Goal: Transaction & Acquisition: Purchase product/service

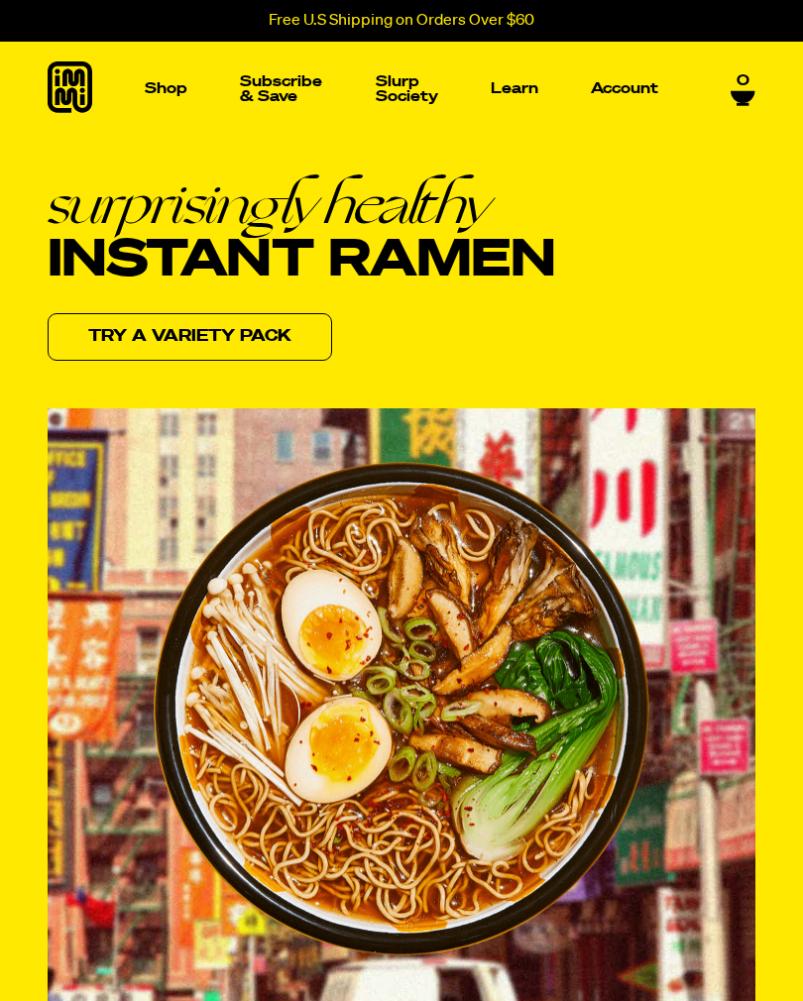
click at [737, 87] on icon at bounding box center [743, 95] width 25 height 16
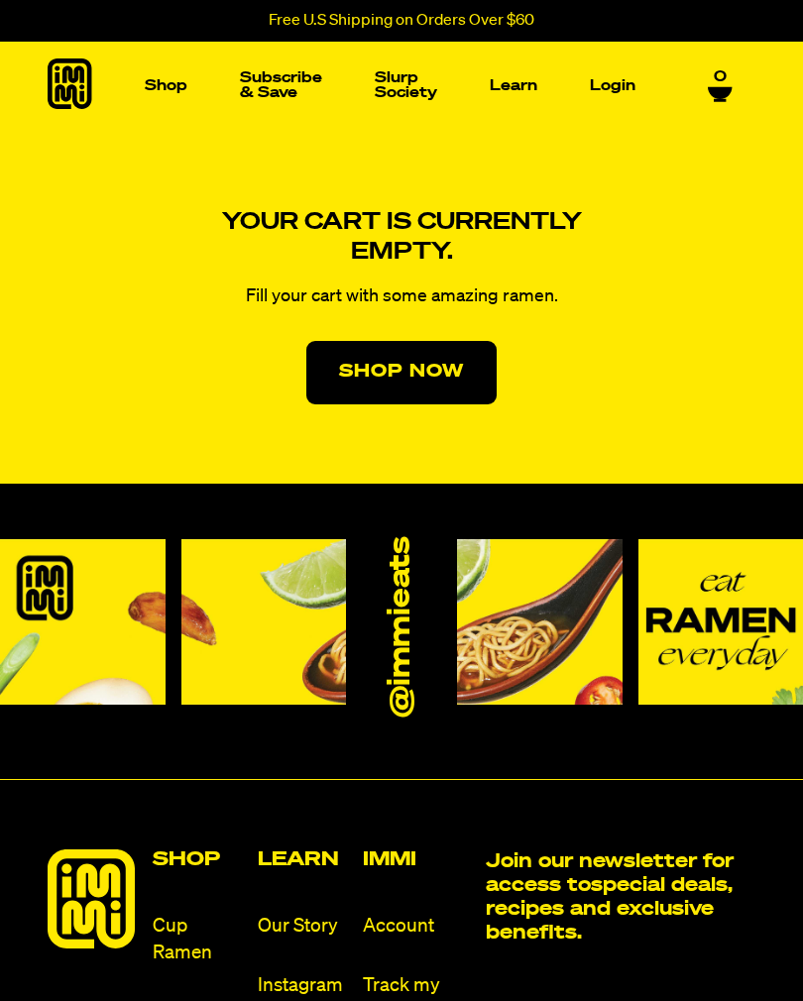
click at [593, 324] on img "Main navigation" at bounding box center [574, 307] width 280 height 280
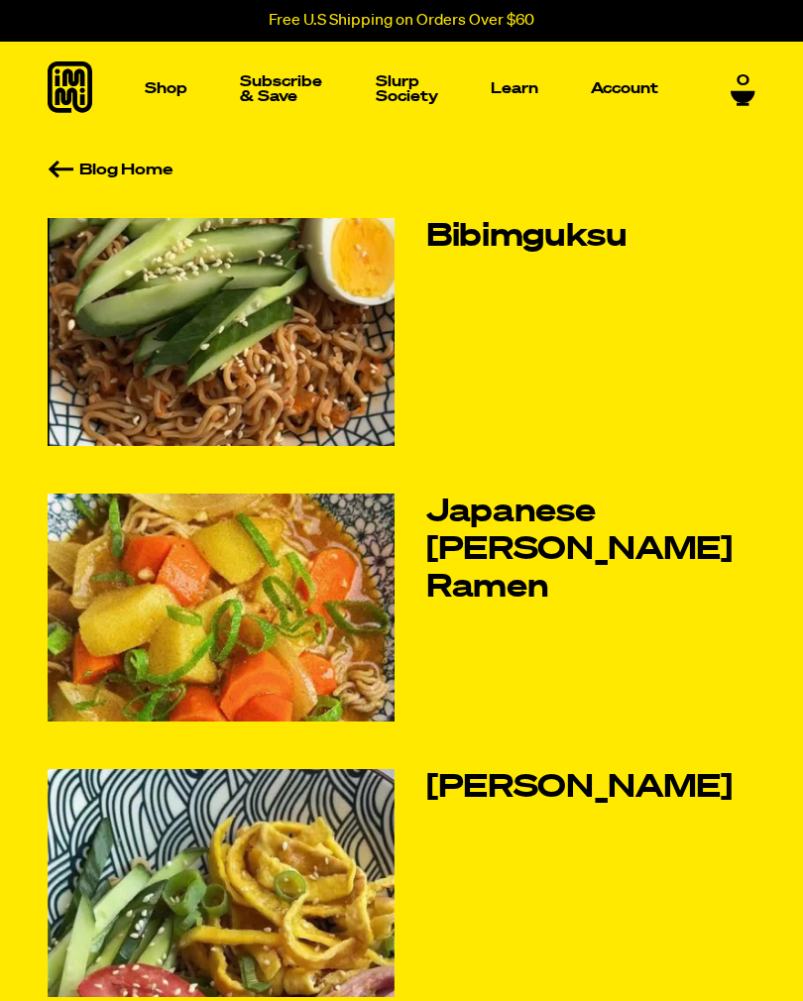
click at [69, 98] on icon at bounding box center [70, 87] width 45 height 52
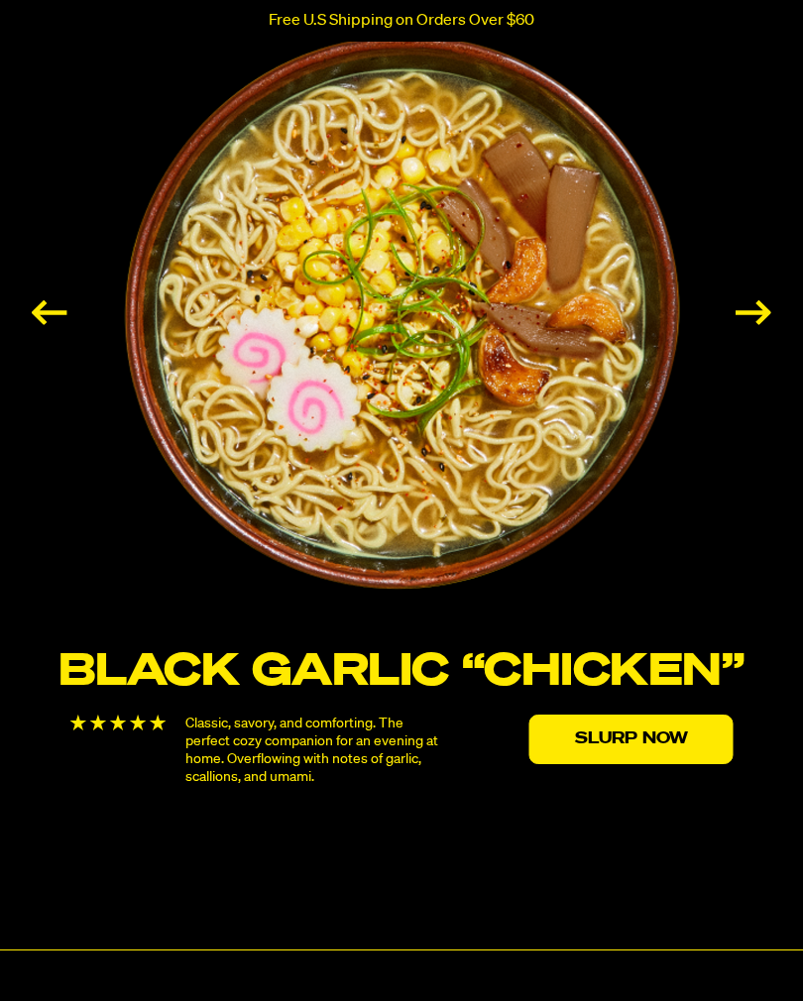
scroll to position [3052, 0]
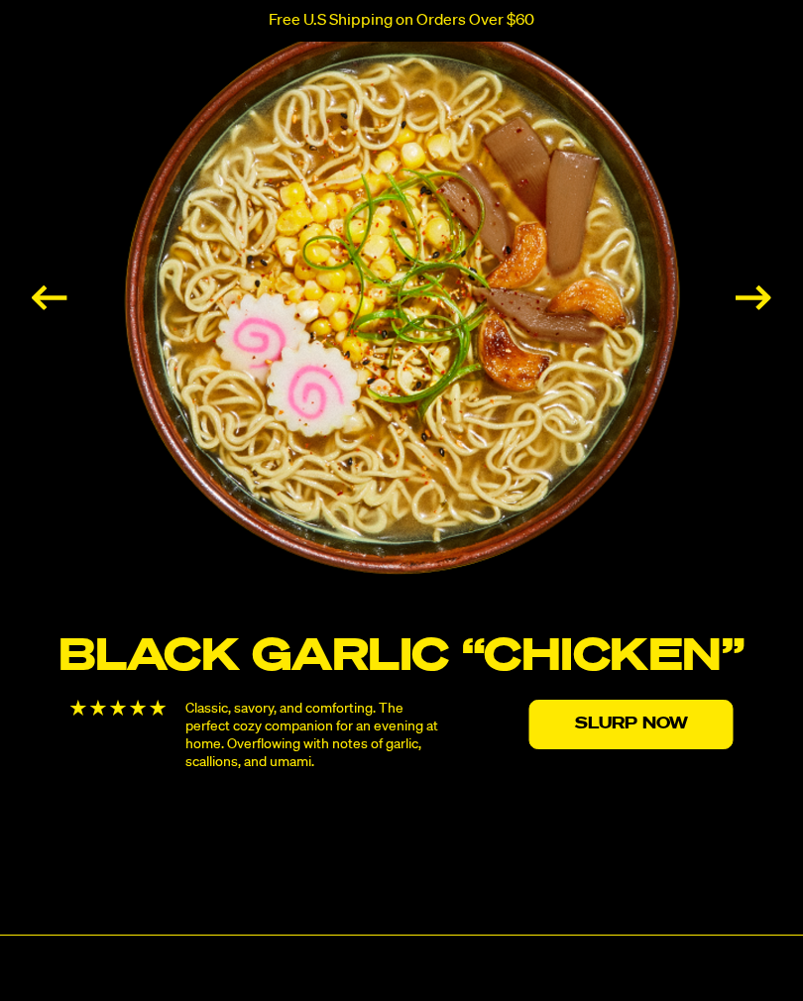
click at [750, 310] on div "Next slide" at bounding box center [754, 298] width 36 height 25
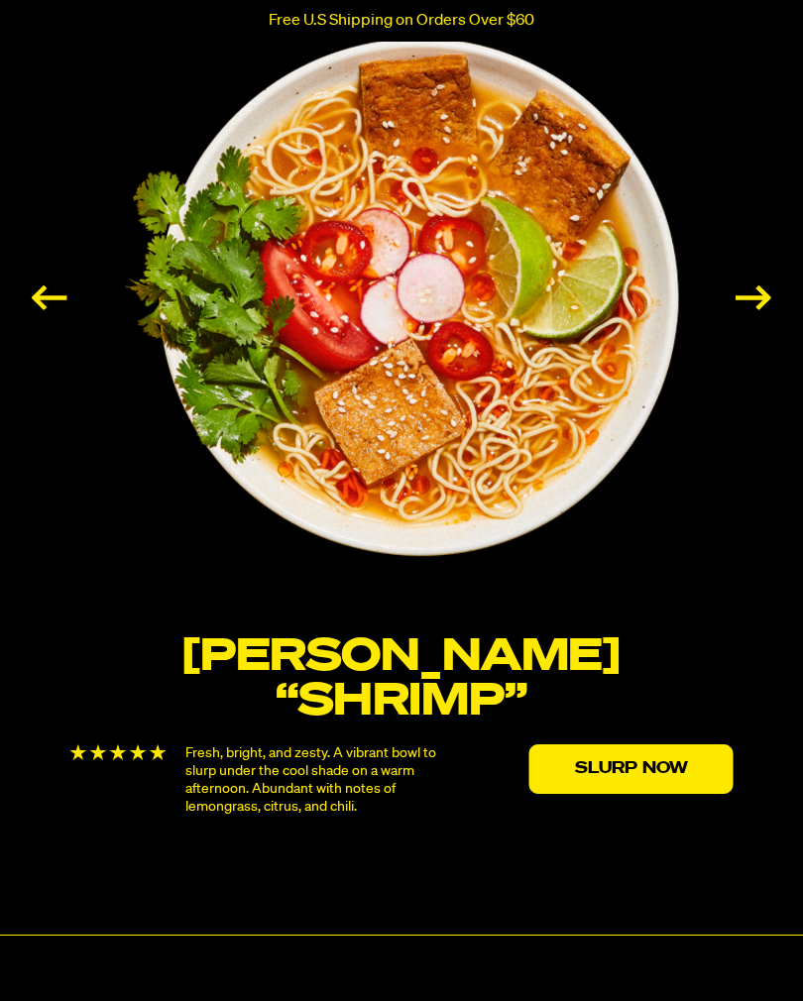
click at [765, 310] on div "Next slide" at bounding box center [754, 298] width 36 height 25
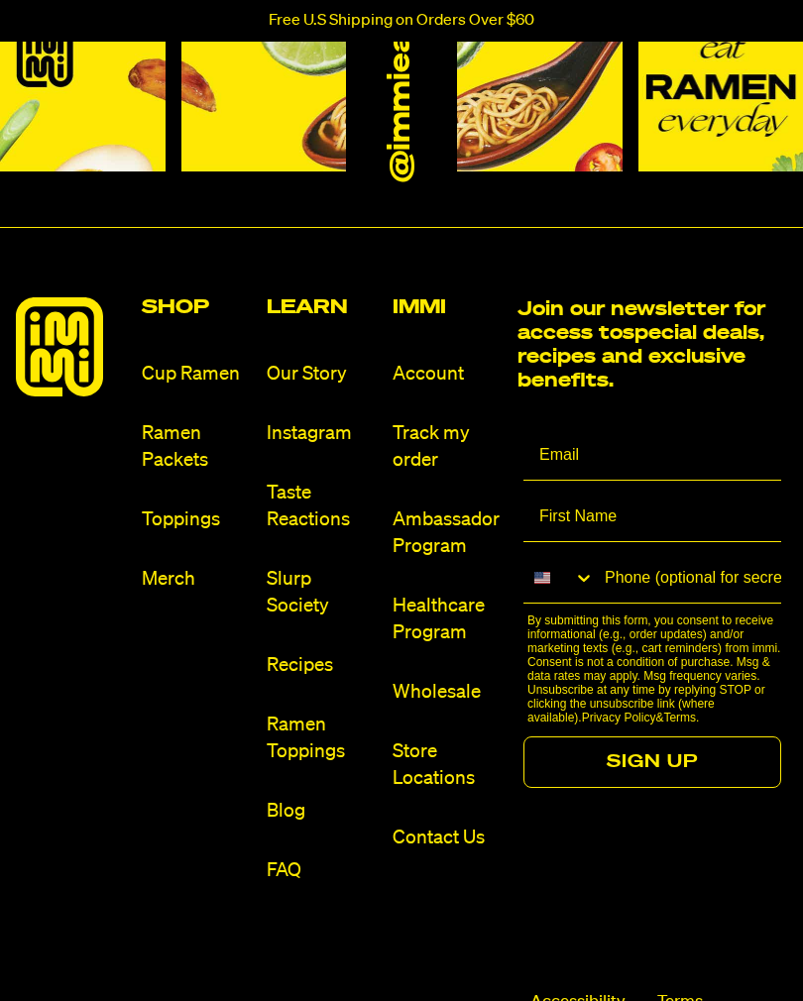
scroll to position [8942, 0]
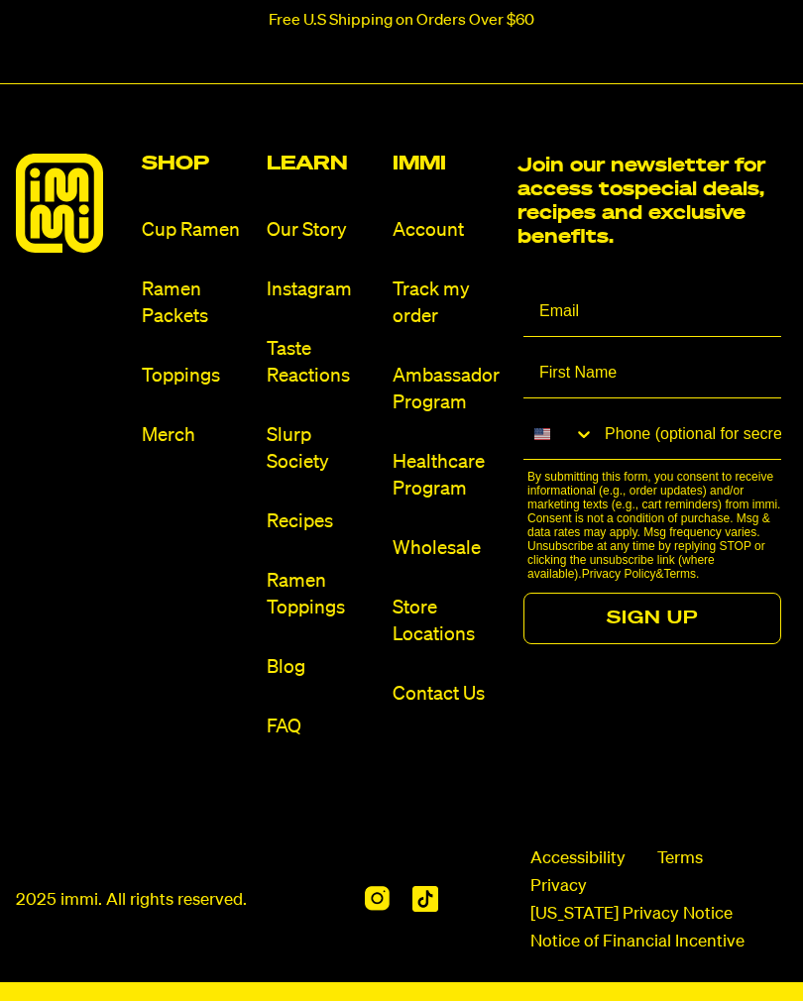
click at [182, 323] on link "Ramen Packets" at bounding box center [197, 304] width 110 height 54
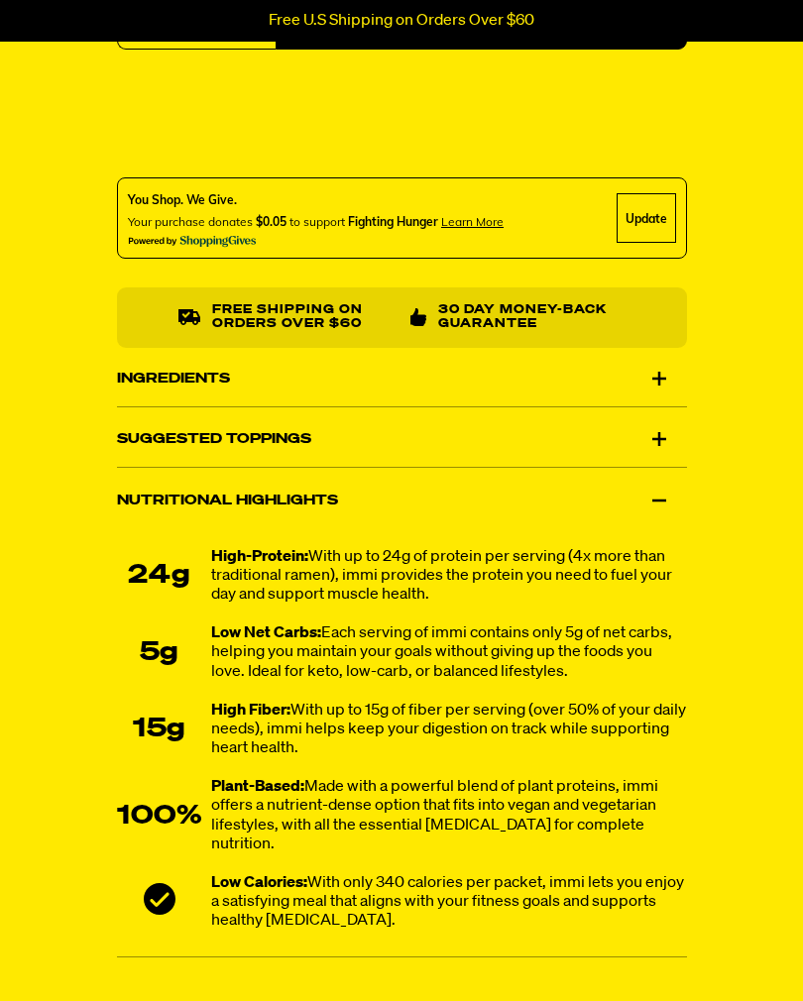
scroll to position [1473, 0]
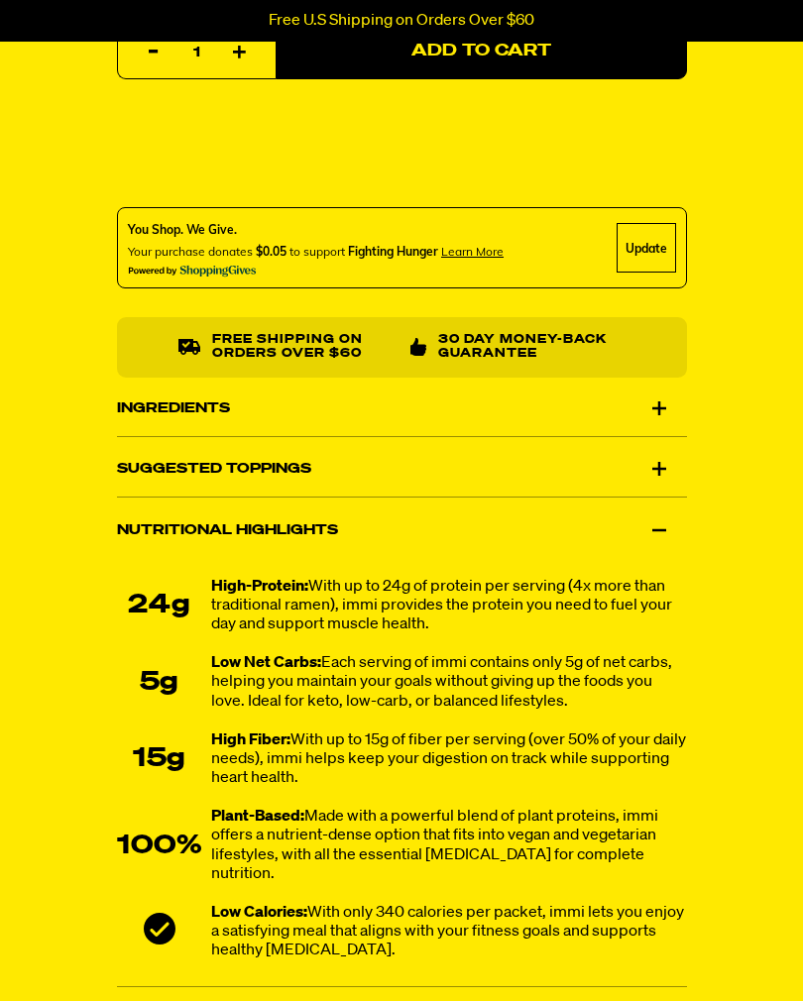
click at [639, 410] on div "Ingredients" at bounding box center [402, 409] width 570 height 56
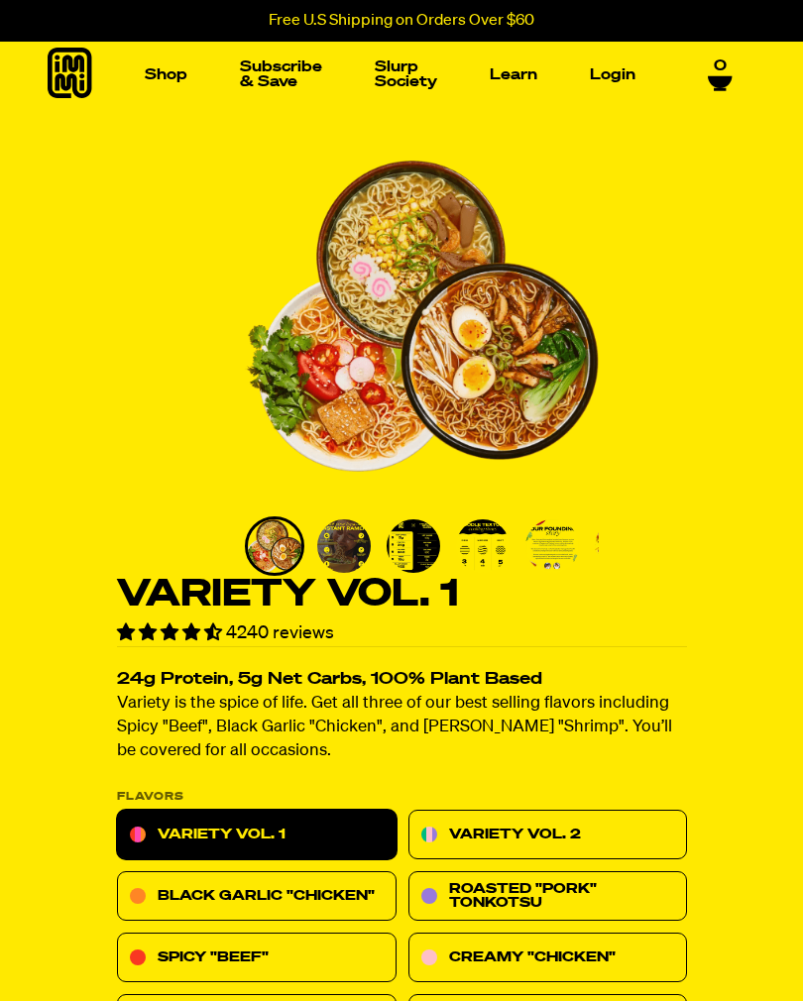
scroll to position [0, 0]
